Goal: Task Accomplishment & Management: Manage account settings

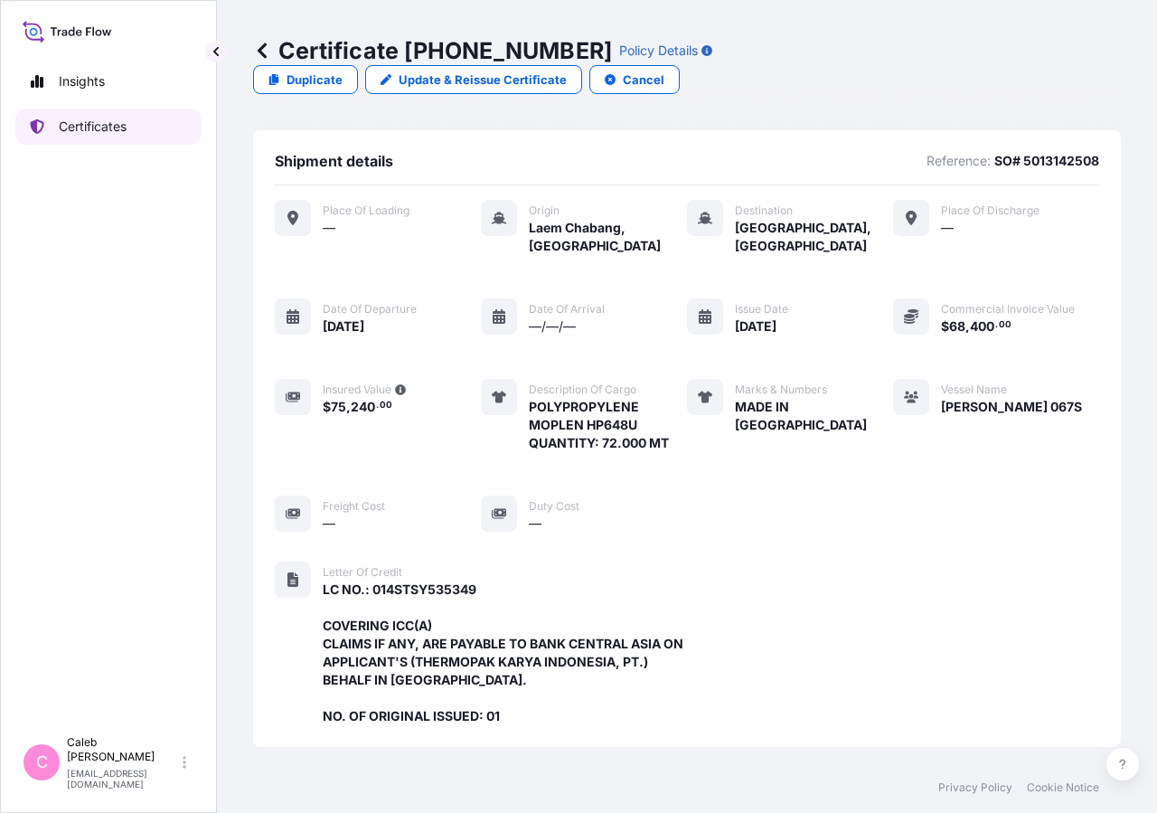
click at [86, 133] on p "Certificates" at bounding box center [93, 127] width 68 height 18
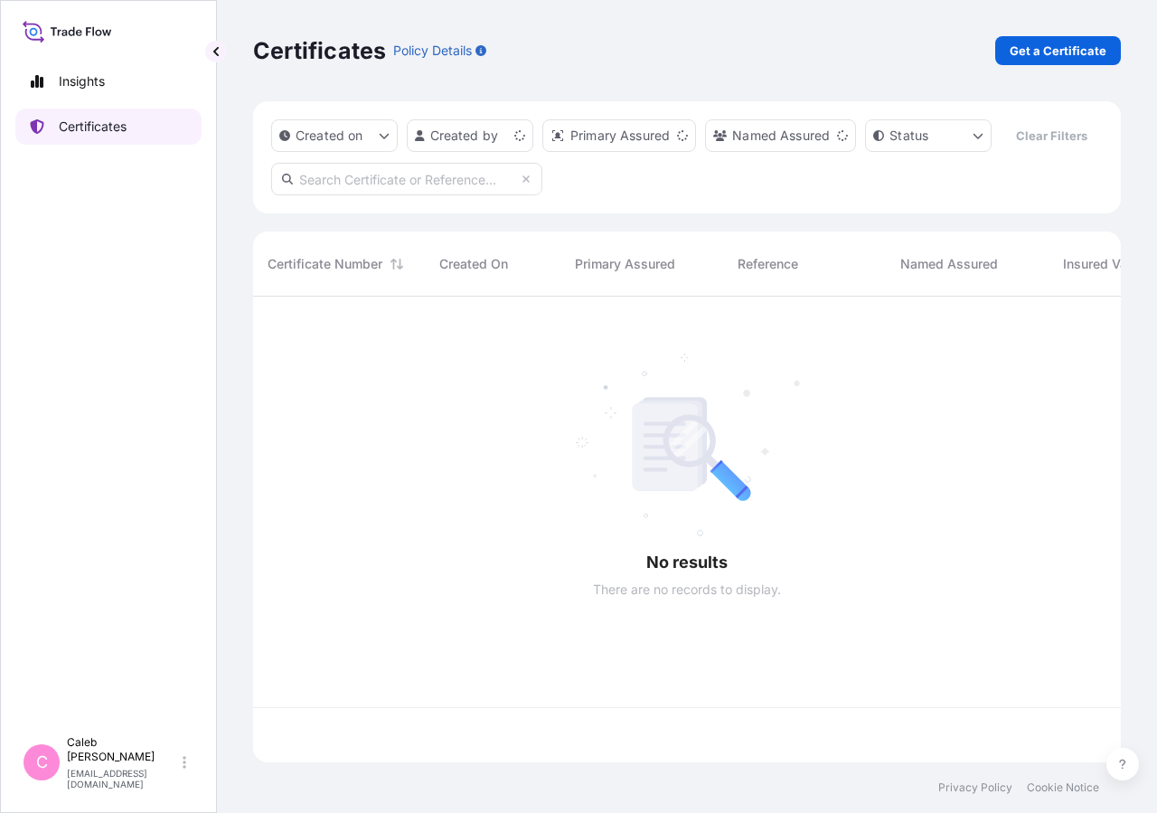
scroll to position [422, 853]
click at [378, 195] on input "text" at bounding box center [406, 179] width 271 height 33
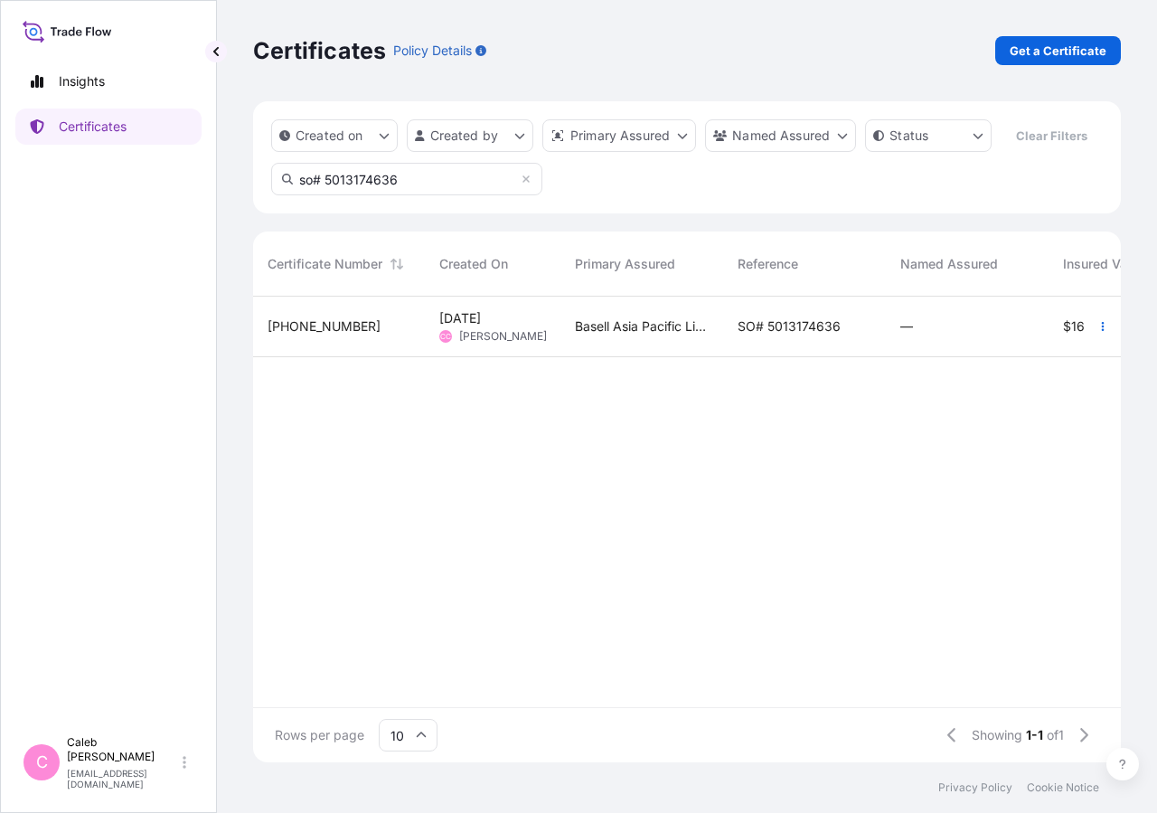
type input "so# 5013174636"
click at [773, 335] on span "SO# 5013174636" at bounding box center [789, 326] width 103 height 18
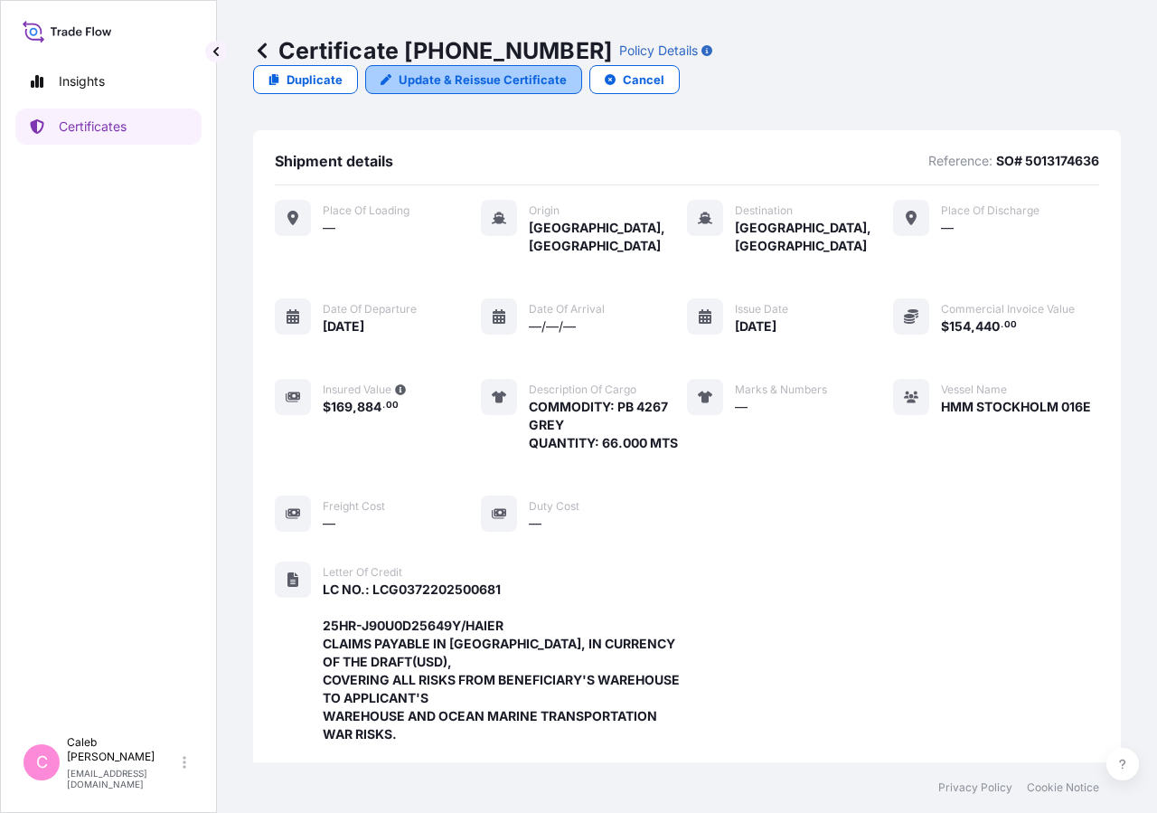
click at [567, 71] on p "Update & Reissue Certificate" at bounding box center [483, 80] width 168 height 18
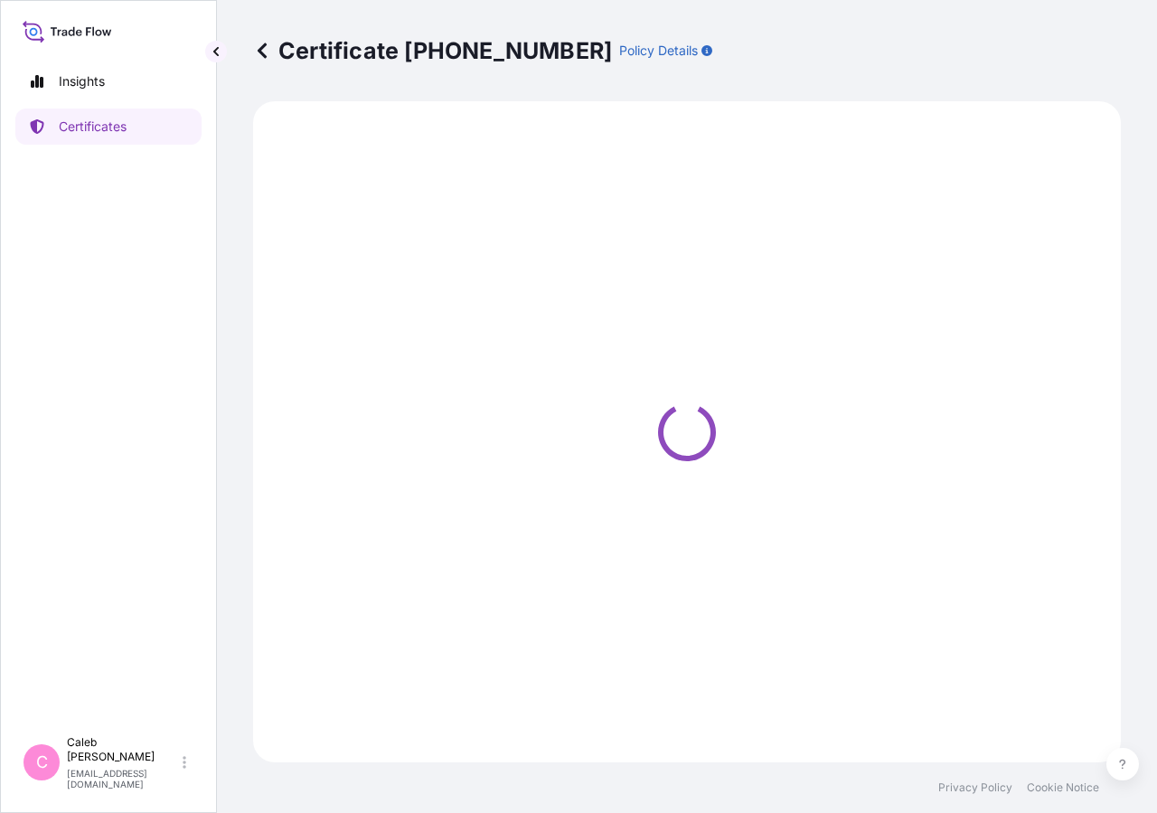
select select "Sea"
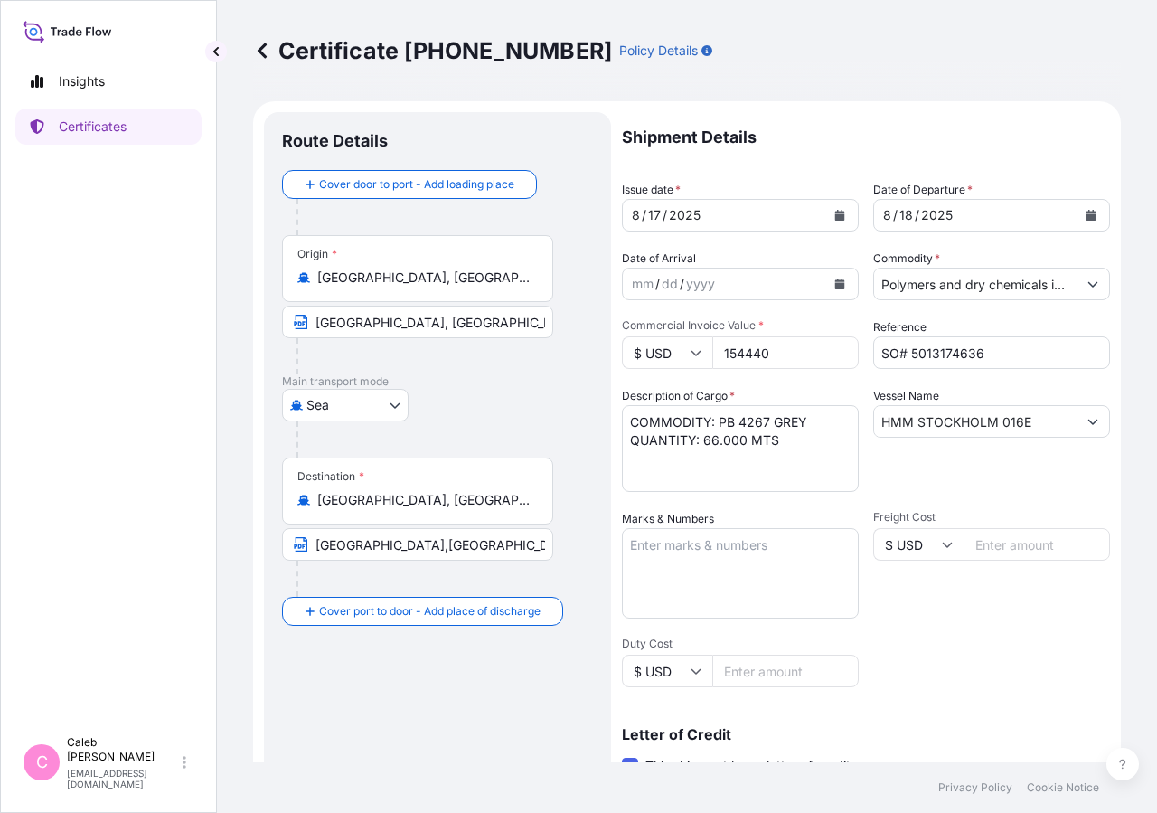
select select "32034"
click at [838, 216] on button "Calendar" at bounding box center [839, 215] width 29 height 29
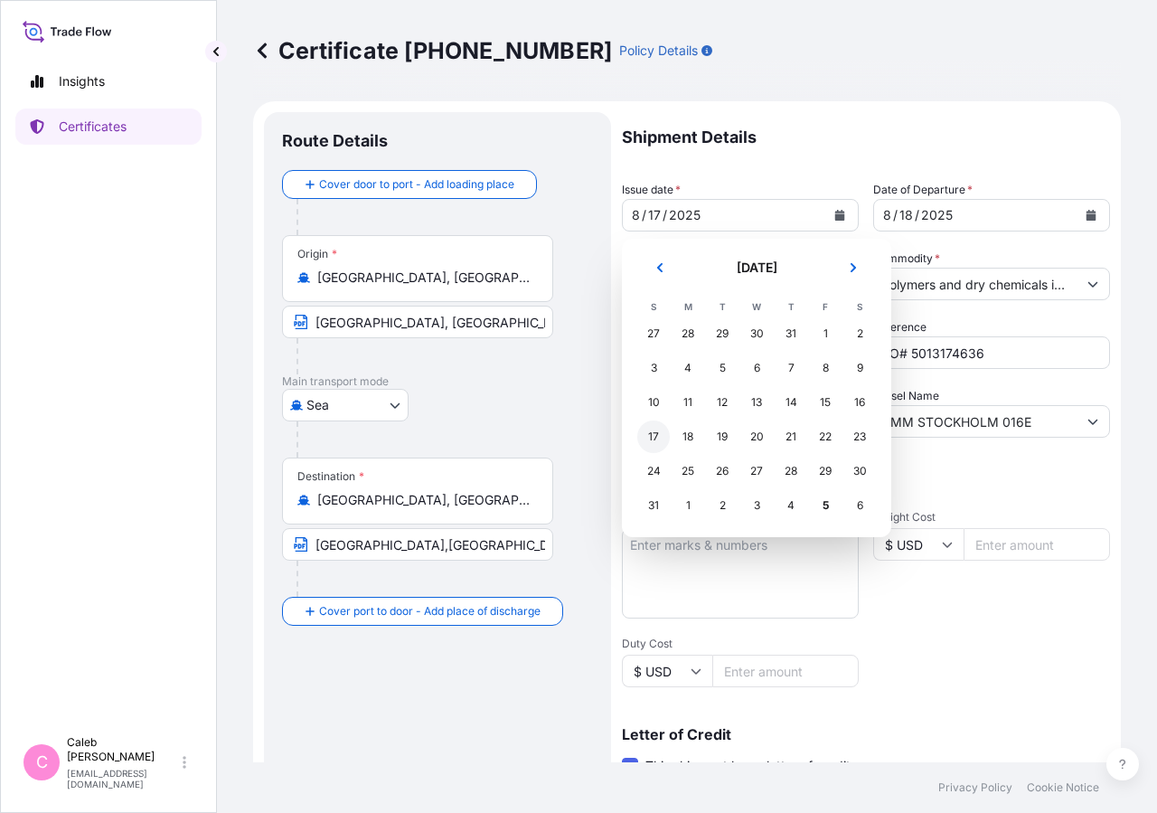
click at [650, 439] on div "17" at bounding box center [653, 436] width 33 height 33
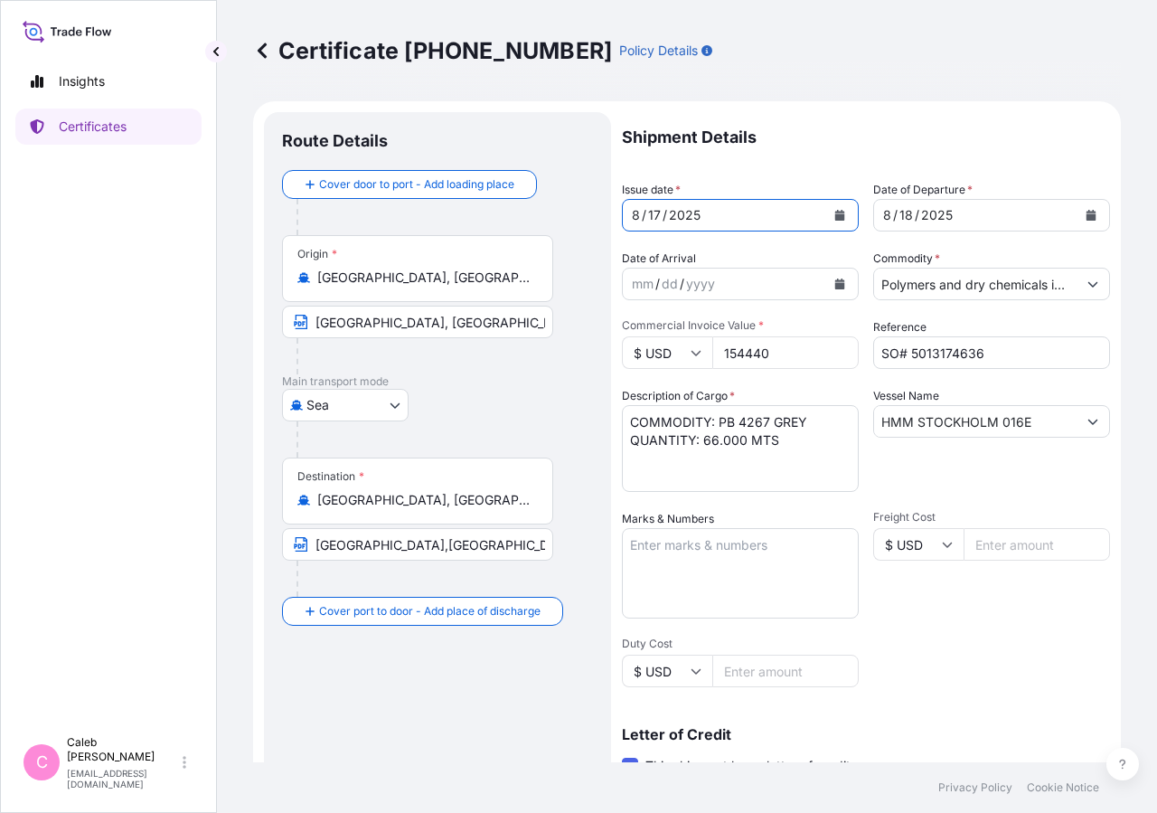
click at [986, 594] on div "Freight Cost $ USD" at bounding box center [991, 564] width 237 height 108
click at [710, 425] on textarea "COMMODITY: PB 4267 GREY QUANTITY: 66.000 MTS" at bounding box center [740, 448] width 237 height 87
paste textarea "SPECIFICATIONS"
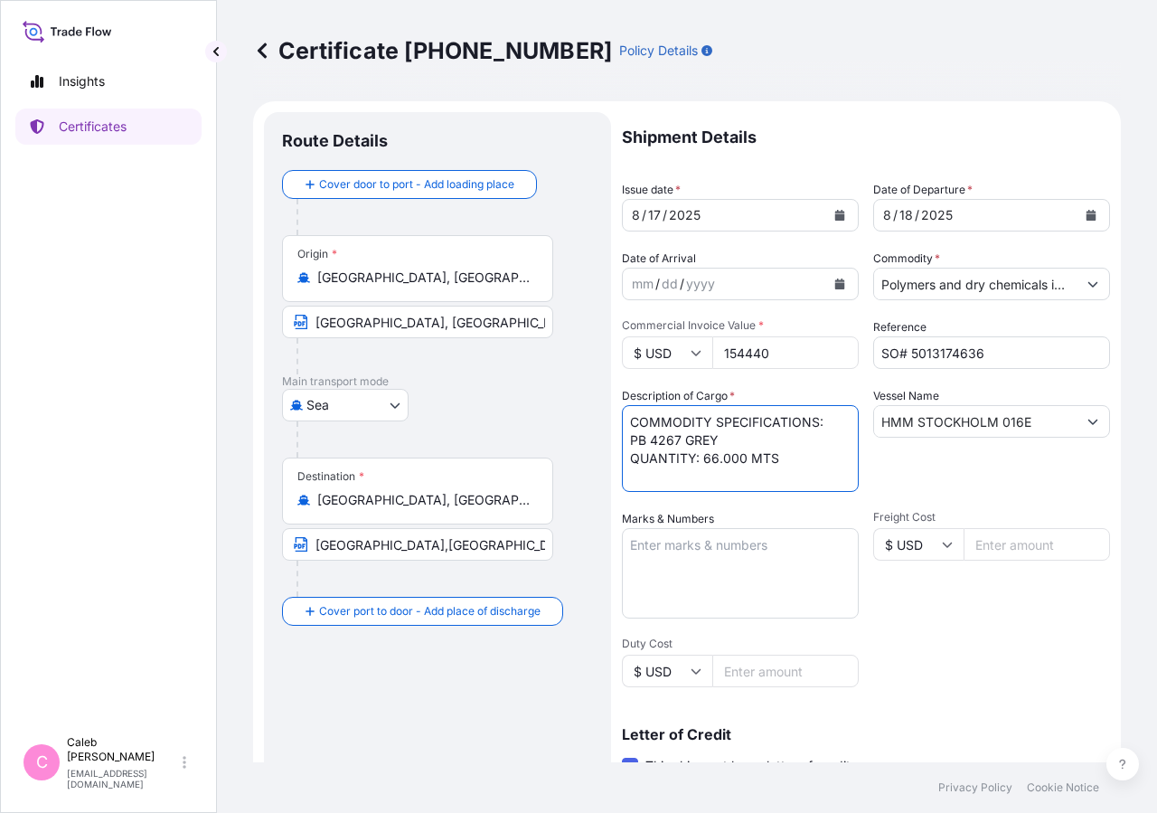
scroll to position [400, 0]
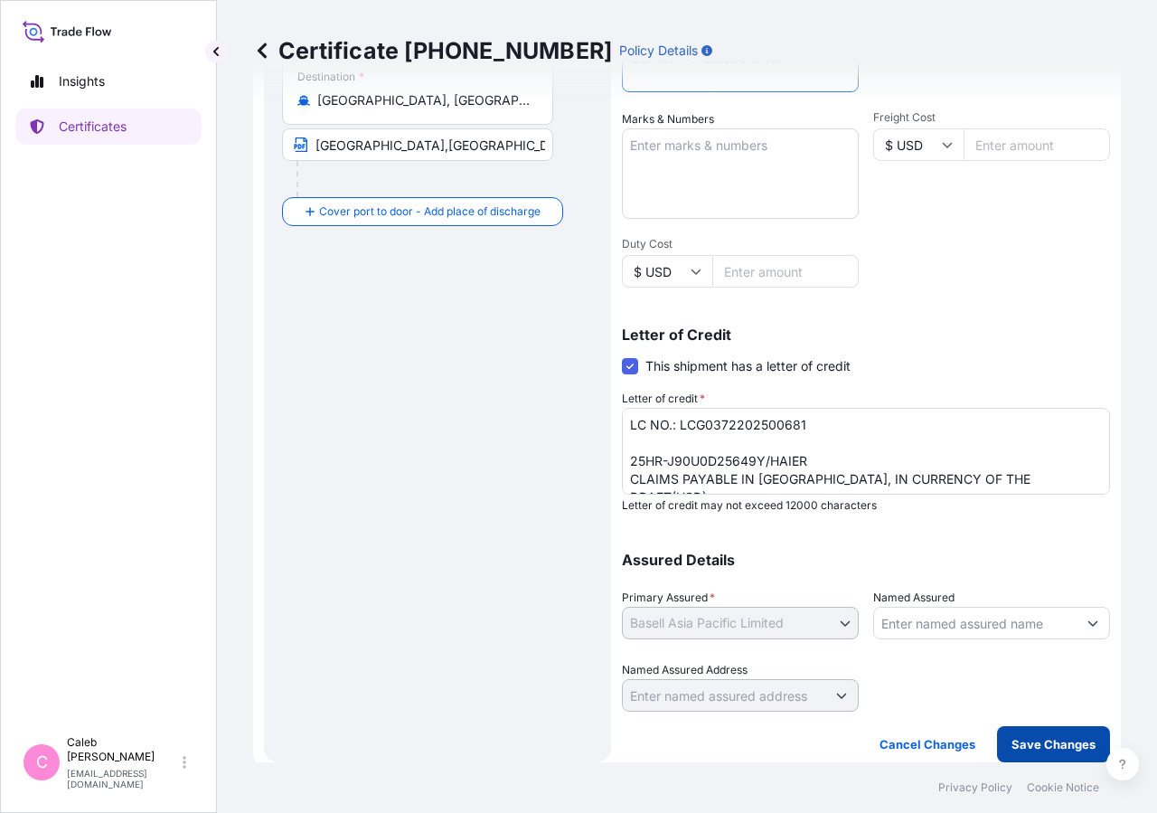
type textarea "COMMODITY SPECIFICATIONS: PB 4267 GREY QUANTITY: 66.000 MTS"
click at [1012, 744] on p "Save Changes" at bounding box center [1054, 744] width 84 height 18
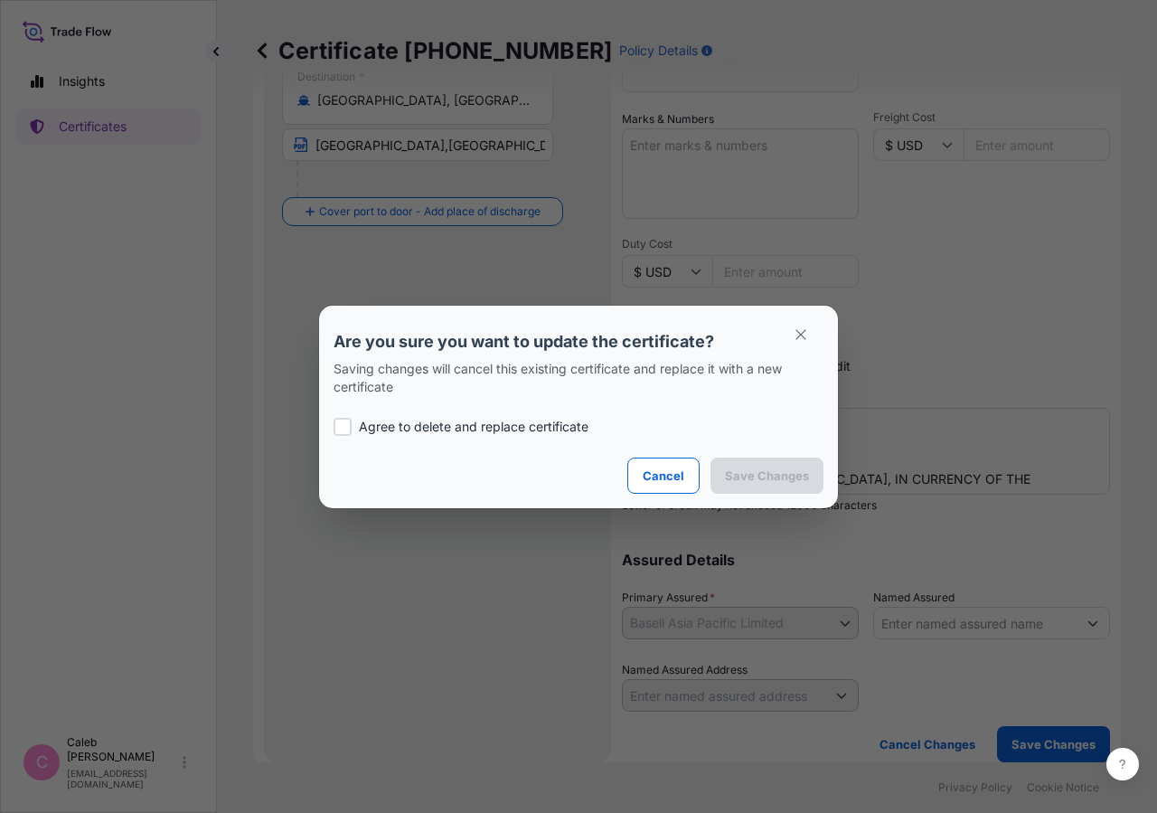
click at [378, 428] on p "Agree to delete and replace certificate" at bounding box center [474, 427] width 230 height 18
checkbox input "true"
click at [761, 472] on p "Save Changes" at bounding box center [767, 476] width 84 height 18
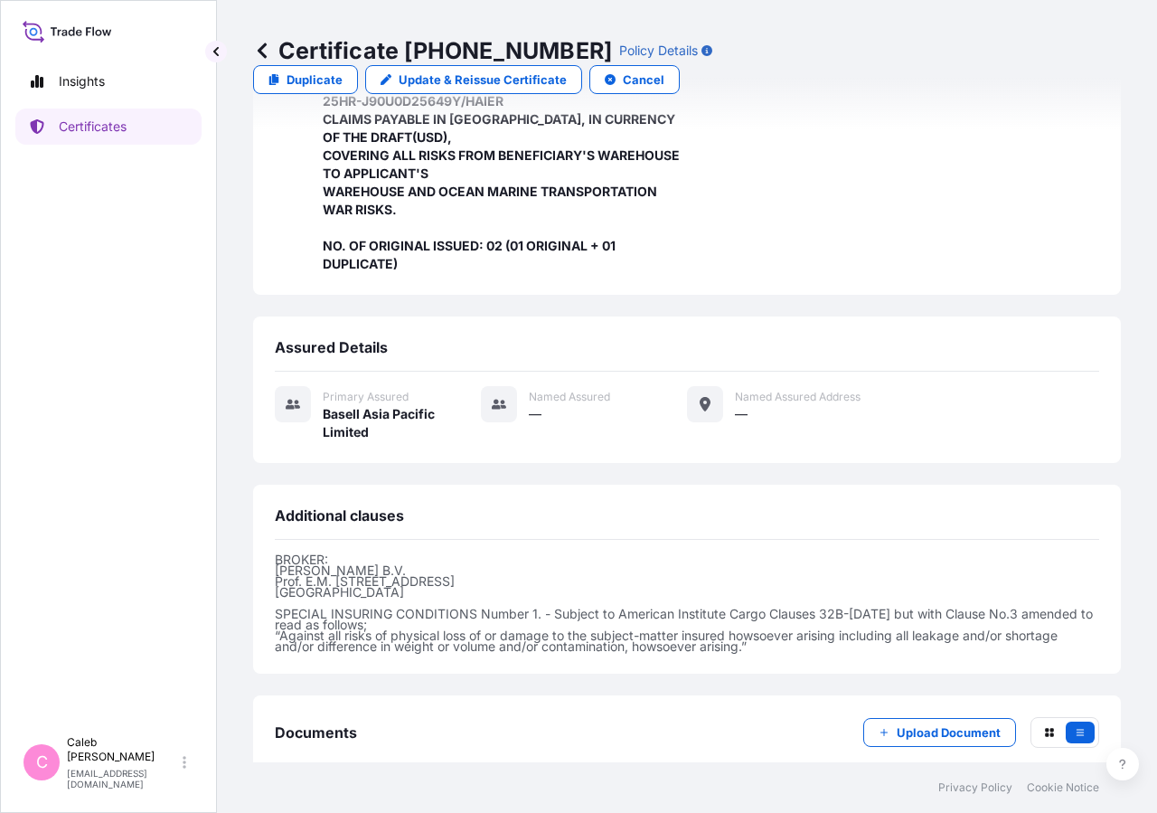
scroll to position [613, 0]
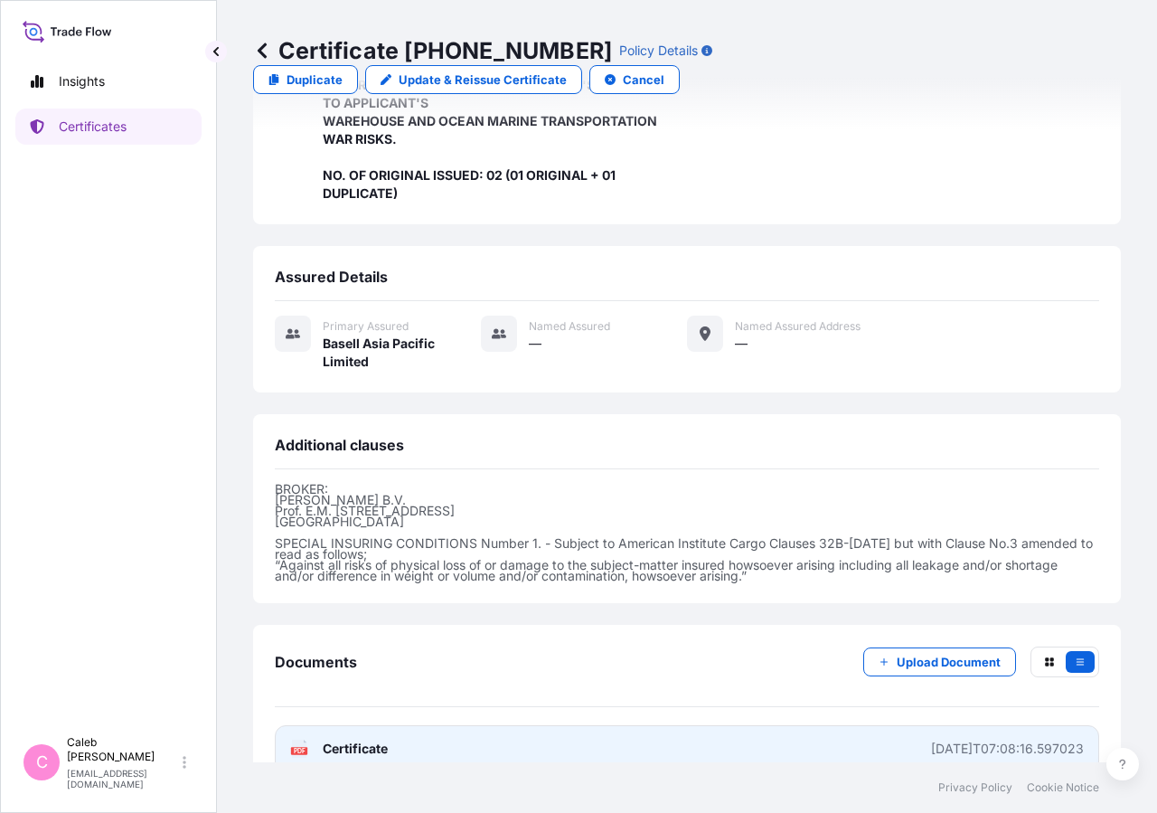
click at [342, 740] on span "Certificate" at bounding box center [355, 749] width 65 height 18
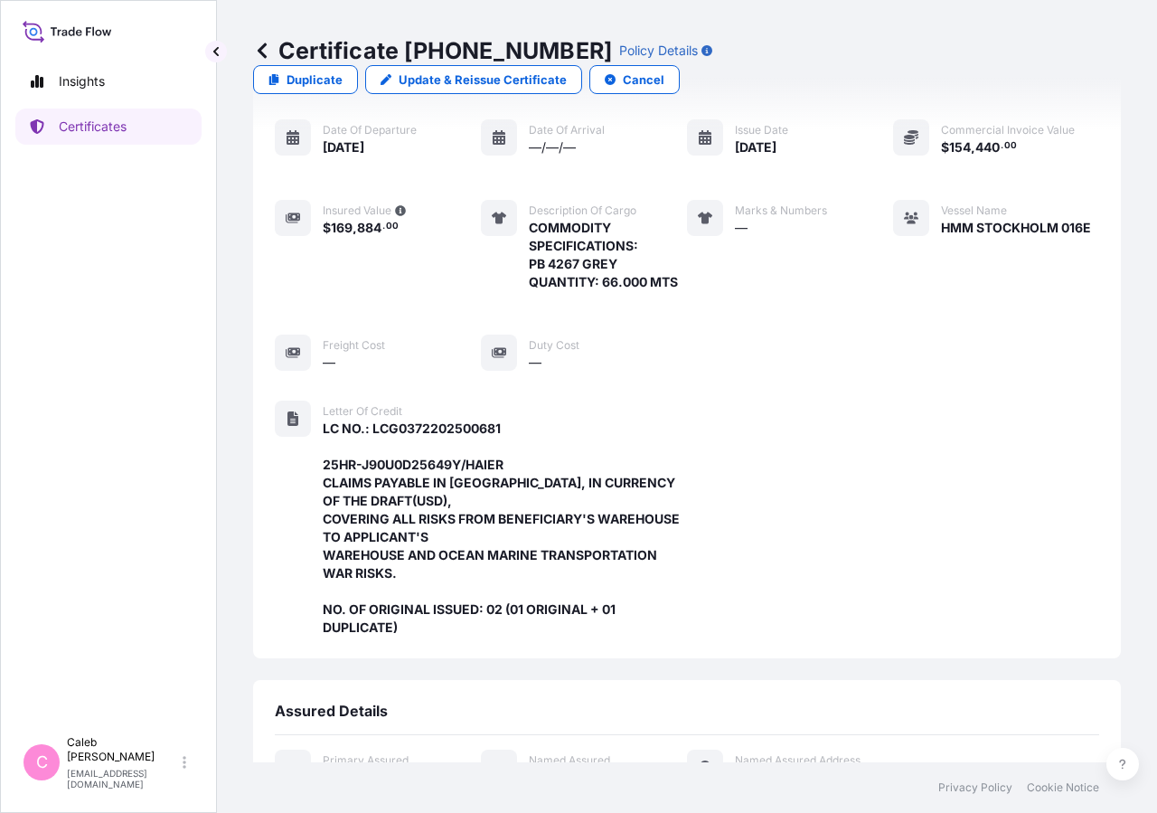
scroll to position [0, 0]
